Goal: Information Seeking & Learning: Learn about a topic

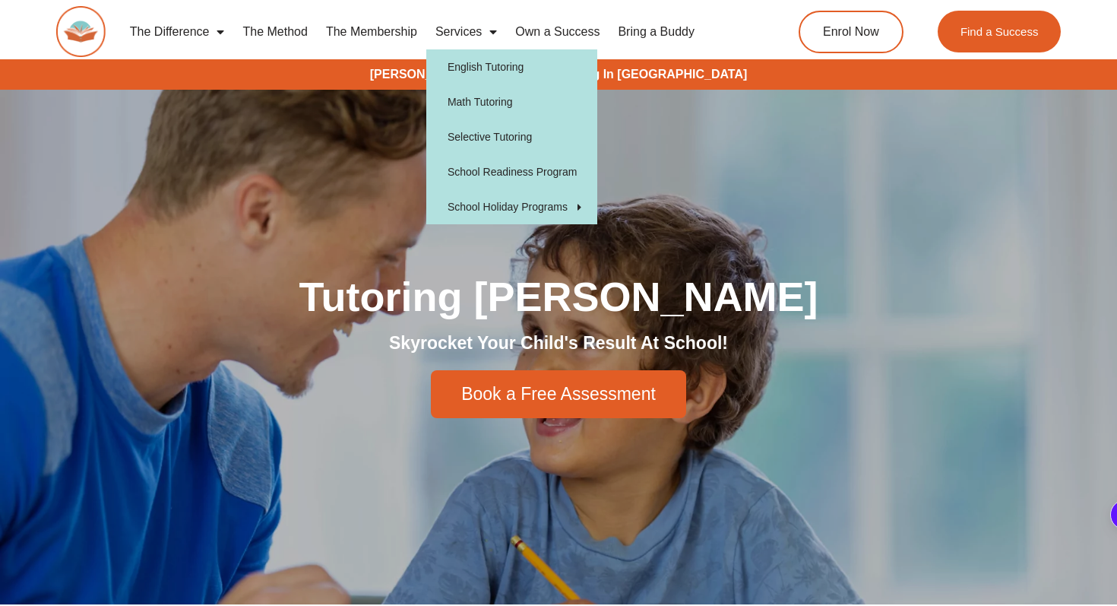
click at [489, 34] on span "Menu" at bounding box center [489, 31] width 15 height 27
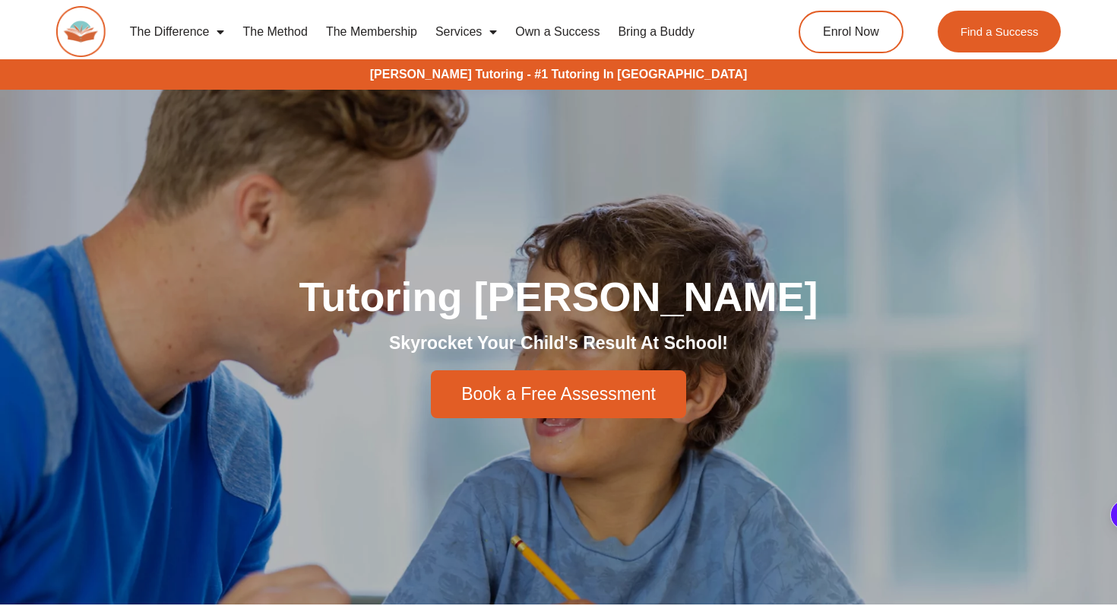
click at [489, 34] on span "Menu" at bounding box center [489, 31] width 15 height 27
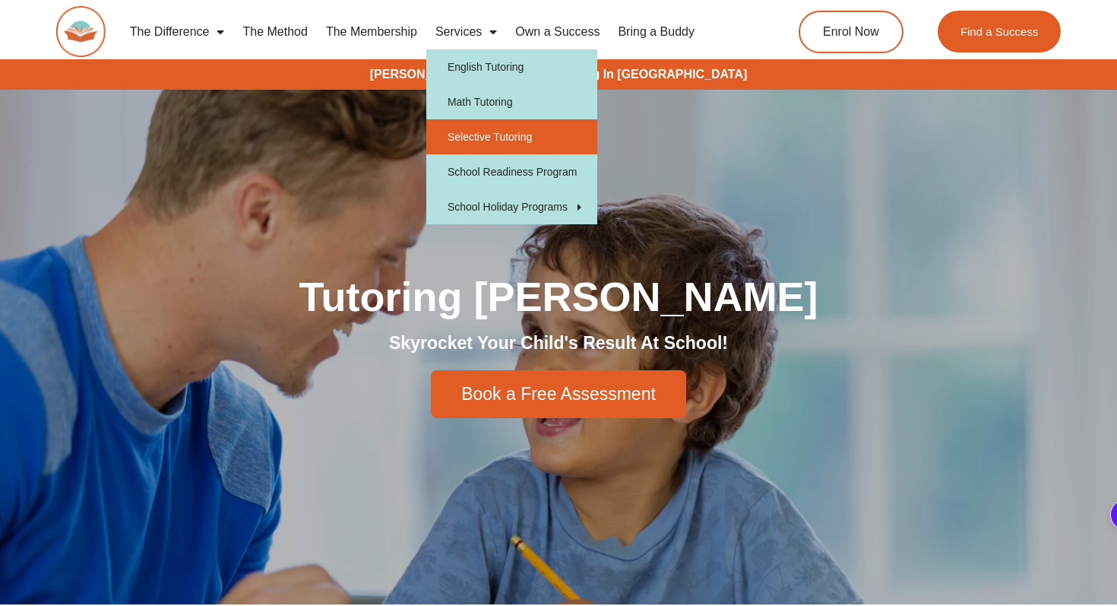
click at [508, 129] on link "Selective Tutoring" at bounding box center [511, 136] width 171 height 35
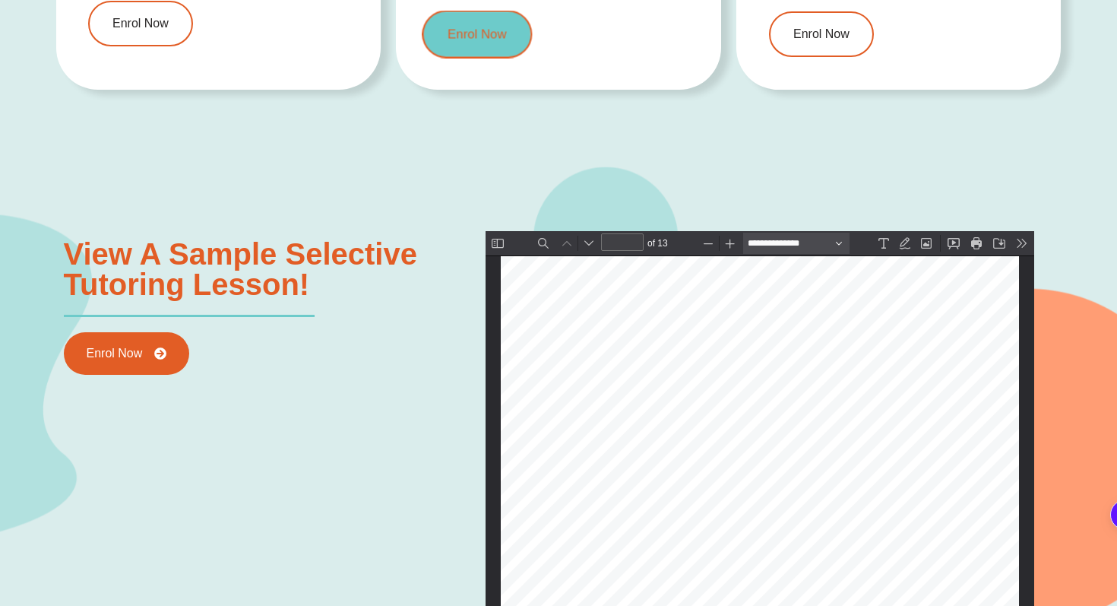
scroll to position [1557, 0]
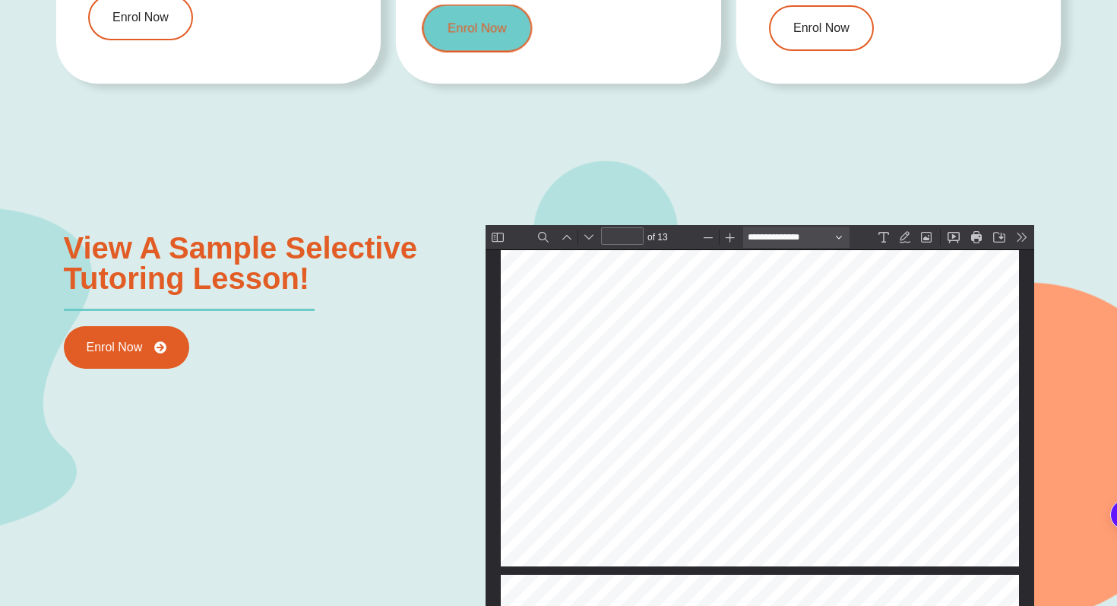
type input "*"
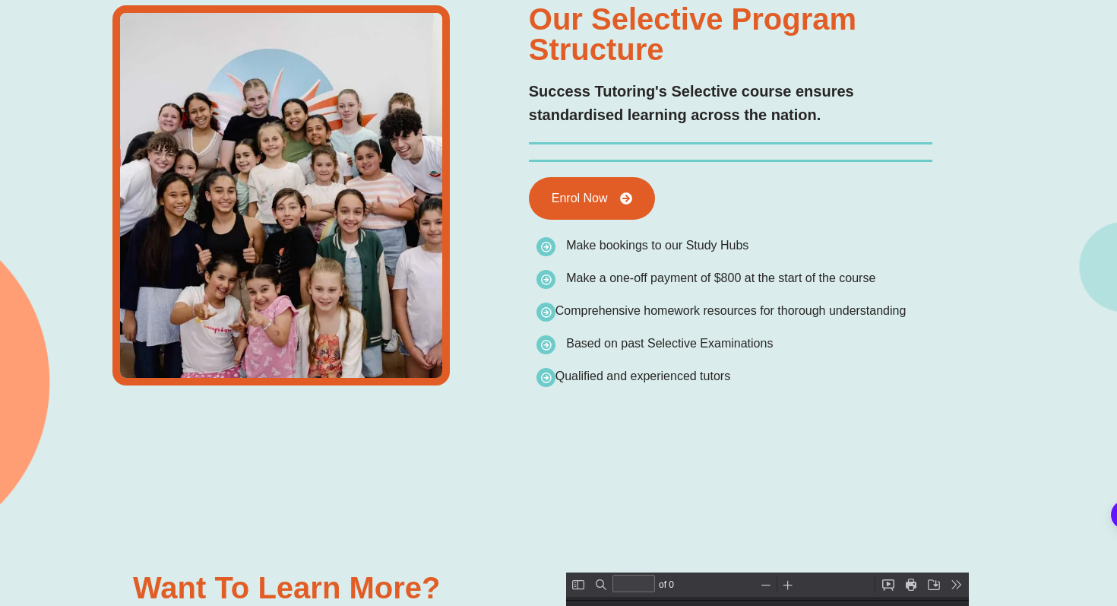
scroll to position [0, 0]
type input "*"
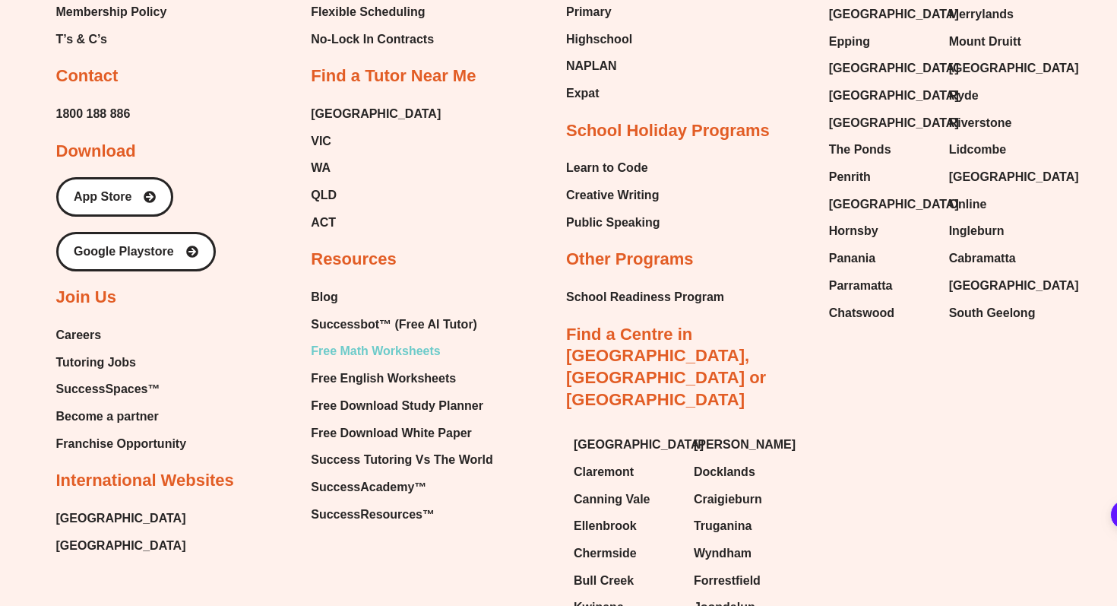
scroll to position [6118, 0]
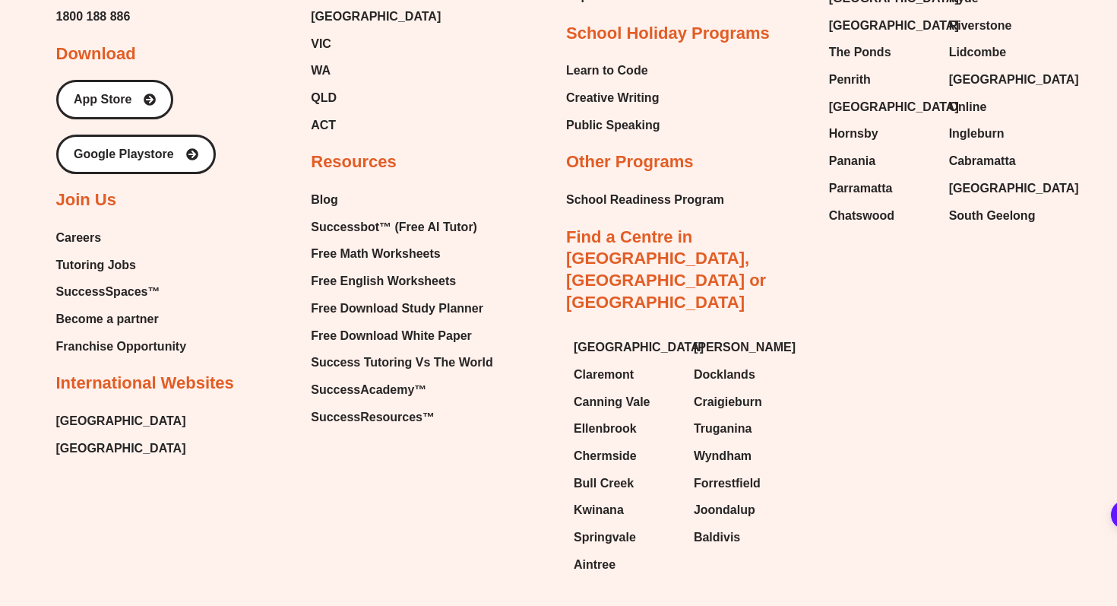
click at [116, 437] on span "[GEOGRAPHIC_DATA]" at bounding box center [121, 448] width 130 height 23
